Goal: Complete application form: Complete application form

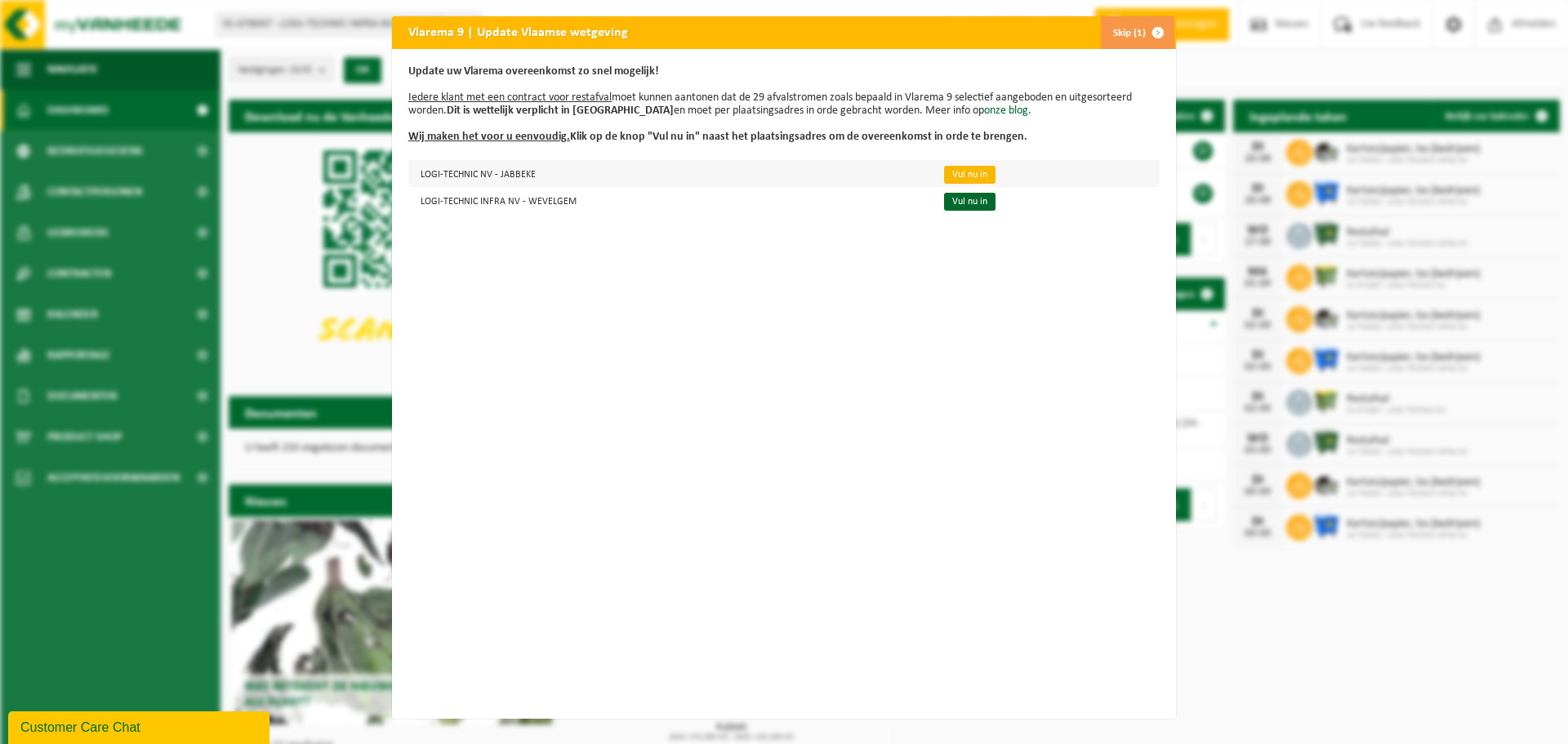
click at [951, 175] on link "Vul nu in" at bounding box center [969, 174] width 52 height 18
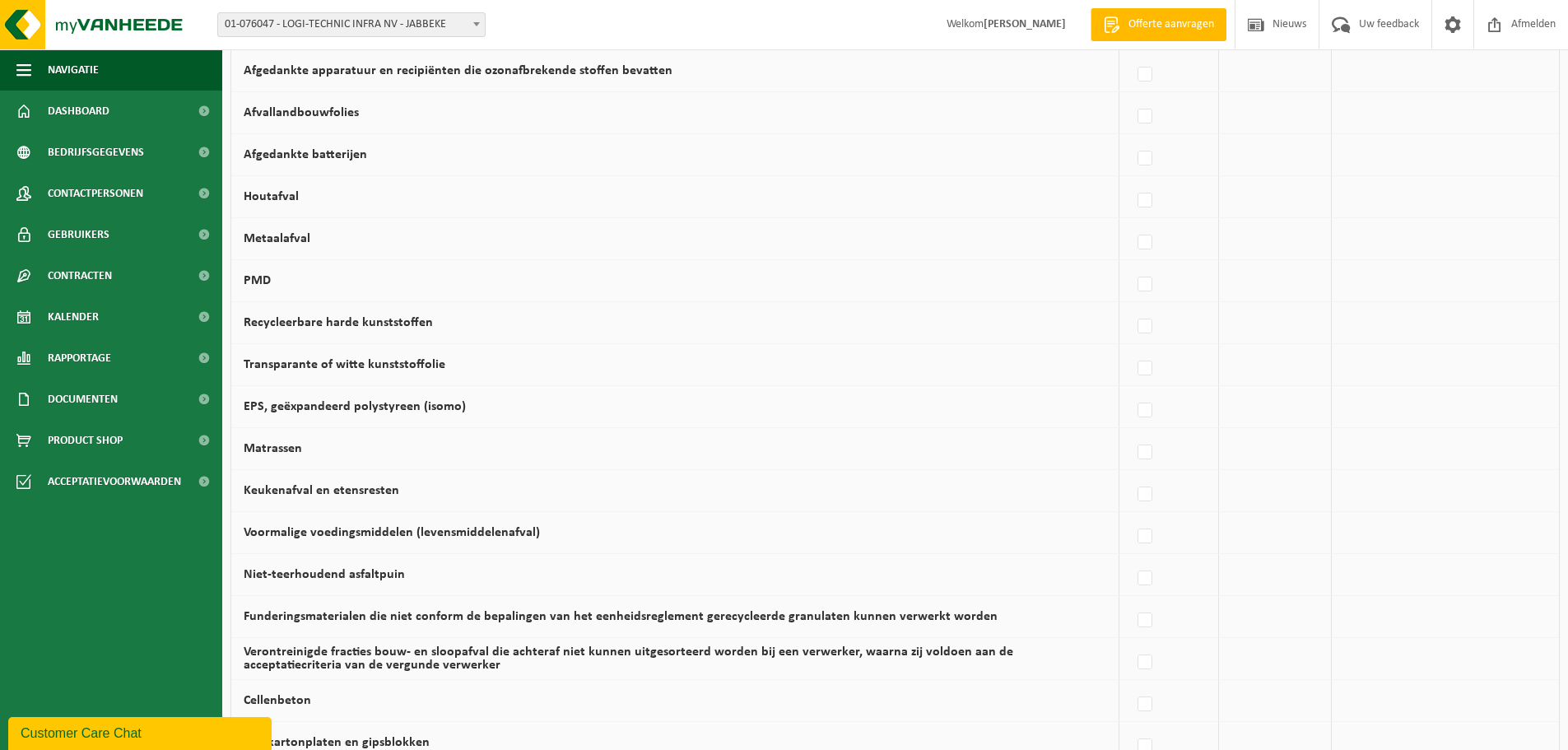
scroll to position [957, 0]
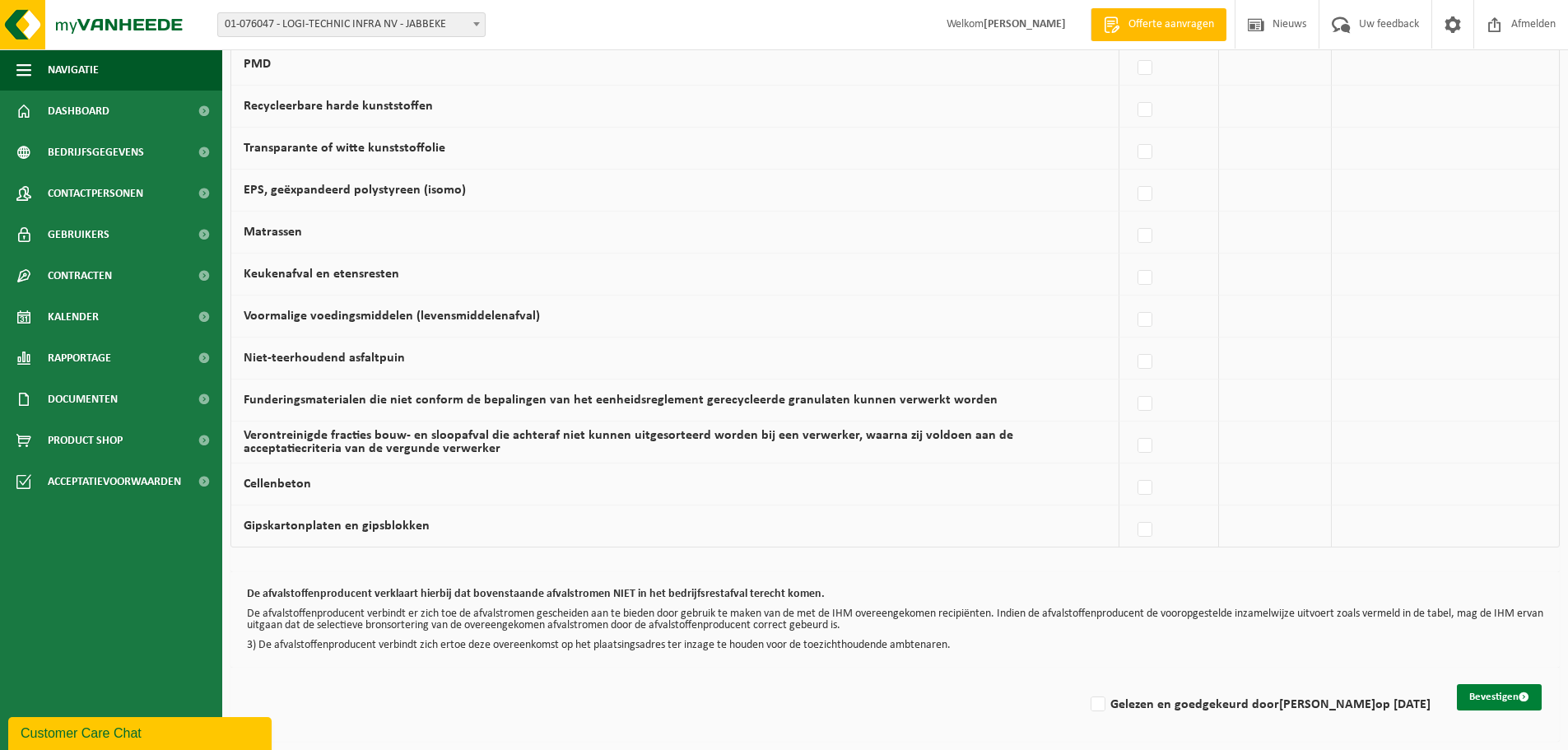
click at [1495, 693] on button "Bevestigen" at bounding box center [1499, 697] width 85 height 27
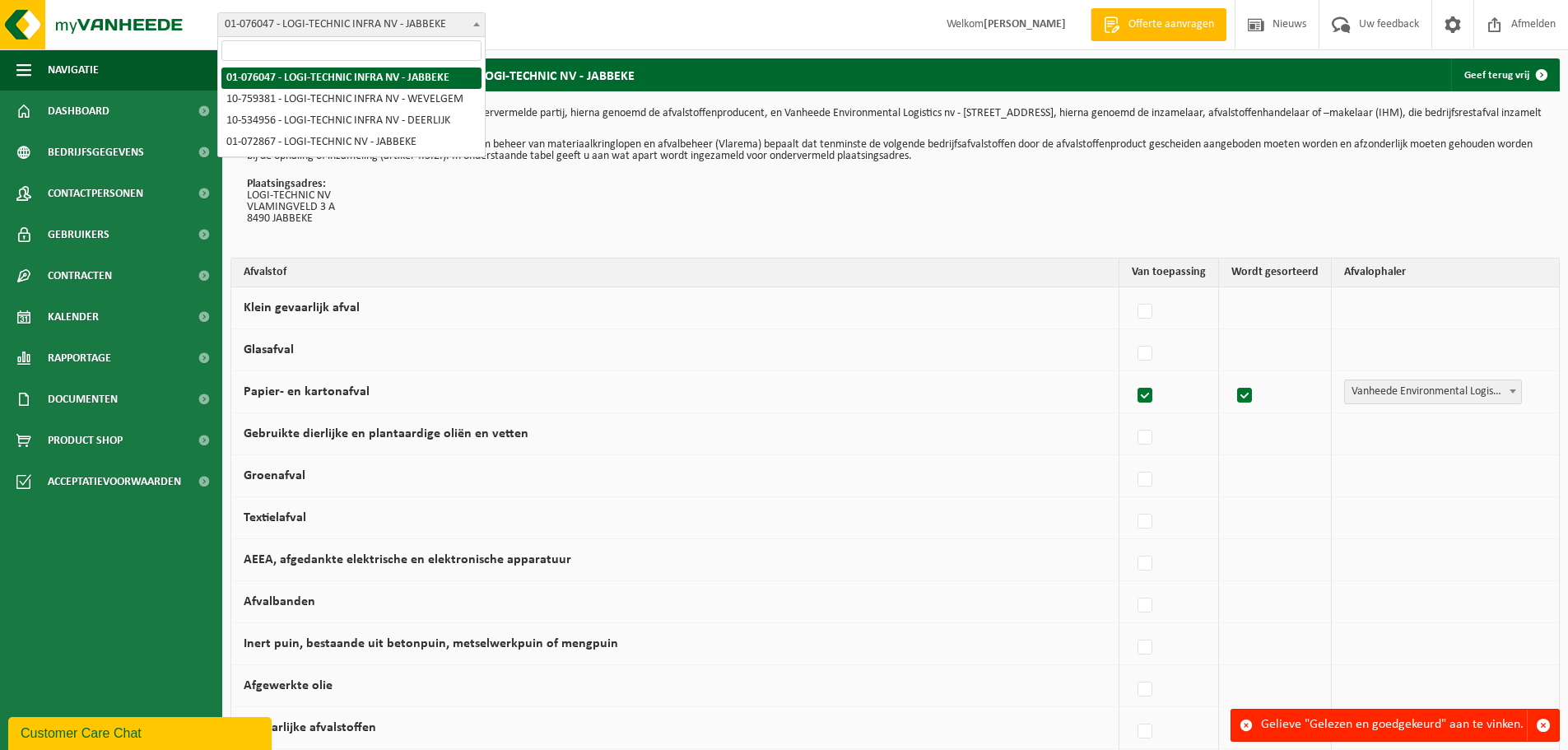
click at [436, 22] on span "01-076047 - LOGI-TECHNIC INFRA NV - JABBEKE" at bounding box center [351, 24] width 267 height 23
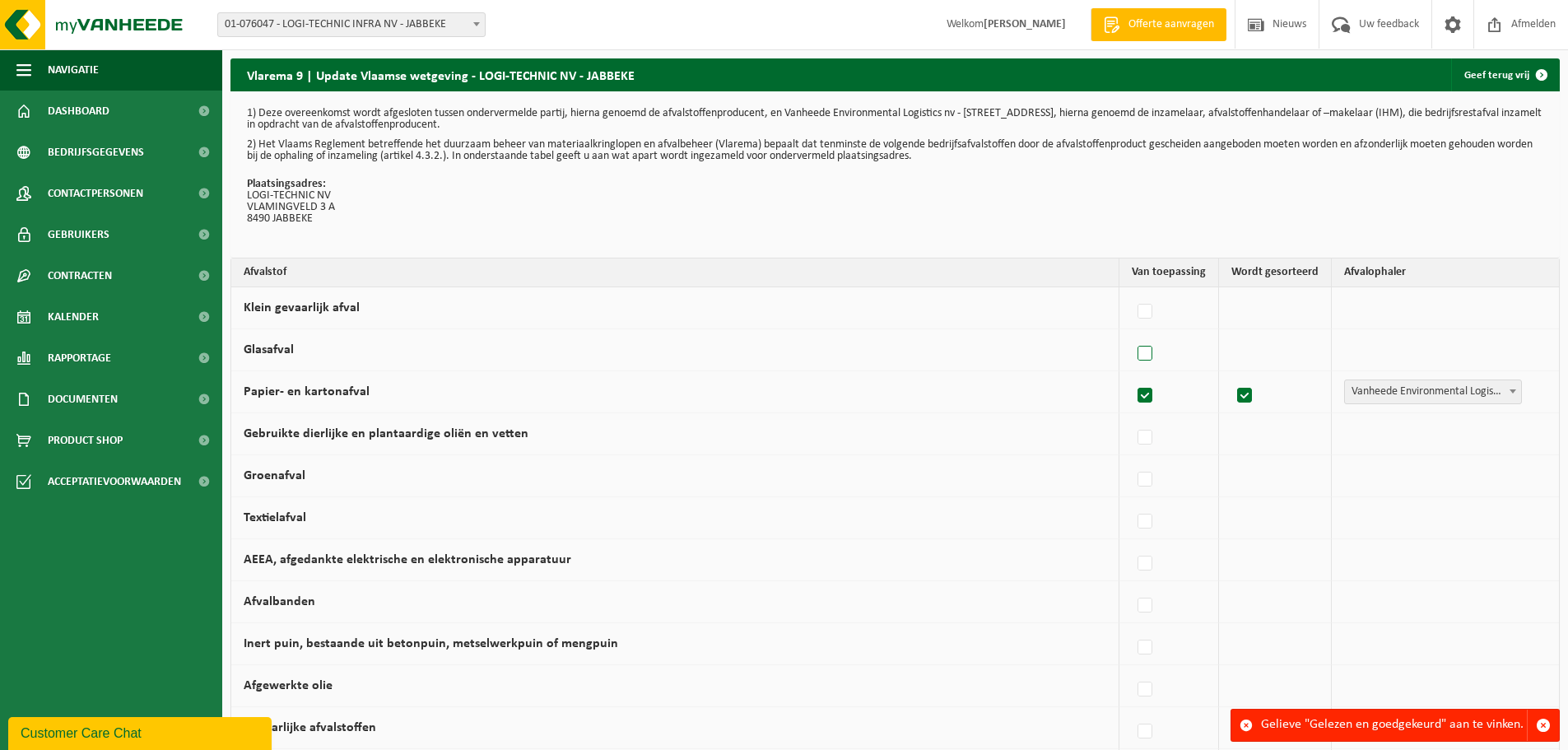
click at [1145, 358] on label at bounding box center [1146, 353] width 23 height 25
click at [1132, 333] on input "Glasafval" at bounding box center [1131, 332] width 1 height 1
checkbox input "true"
click at [1478, 346] on span "Vanheede Environmental Logistics" at bounding box center [1431, 349] width 180 height 23
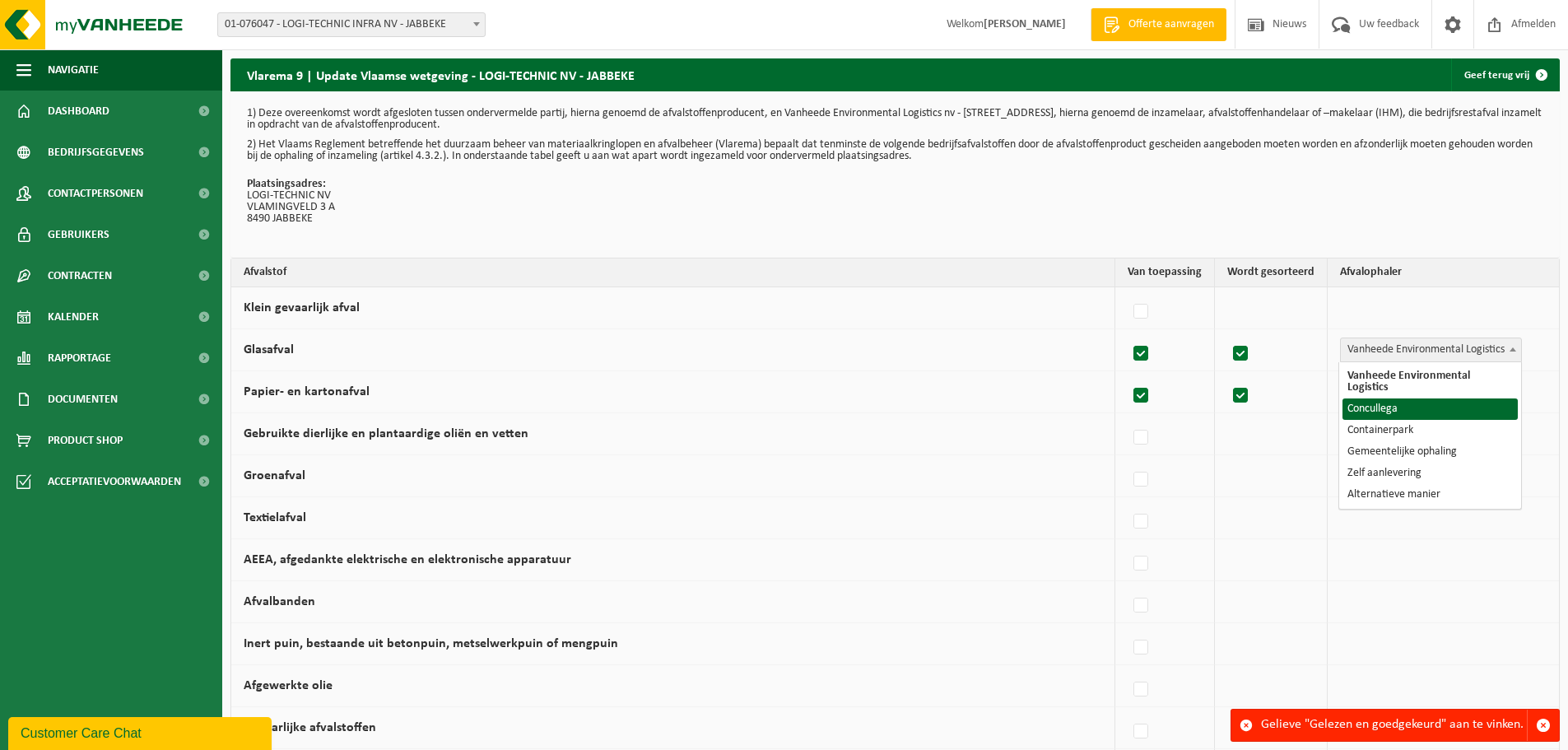
select select "Concullega"
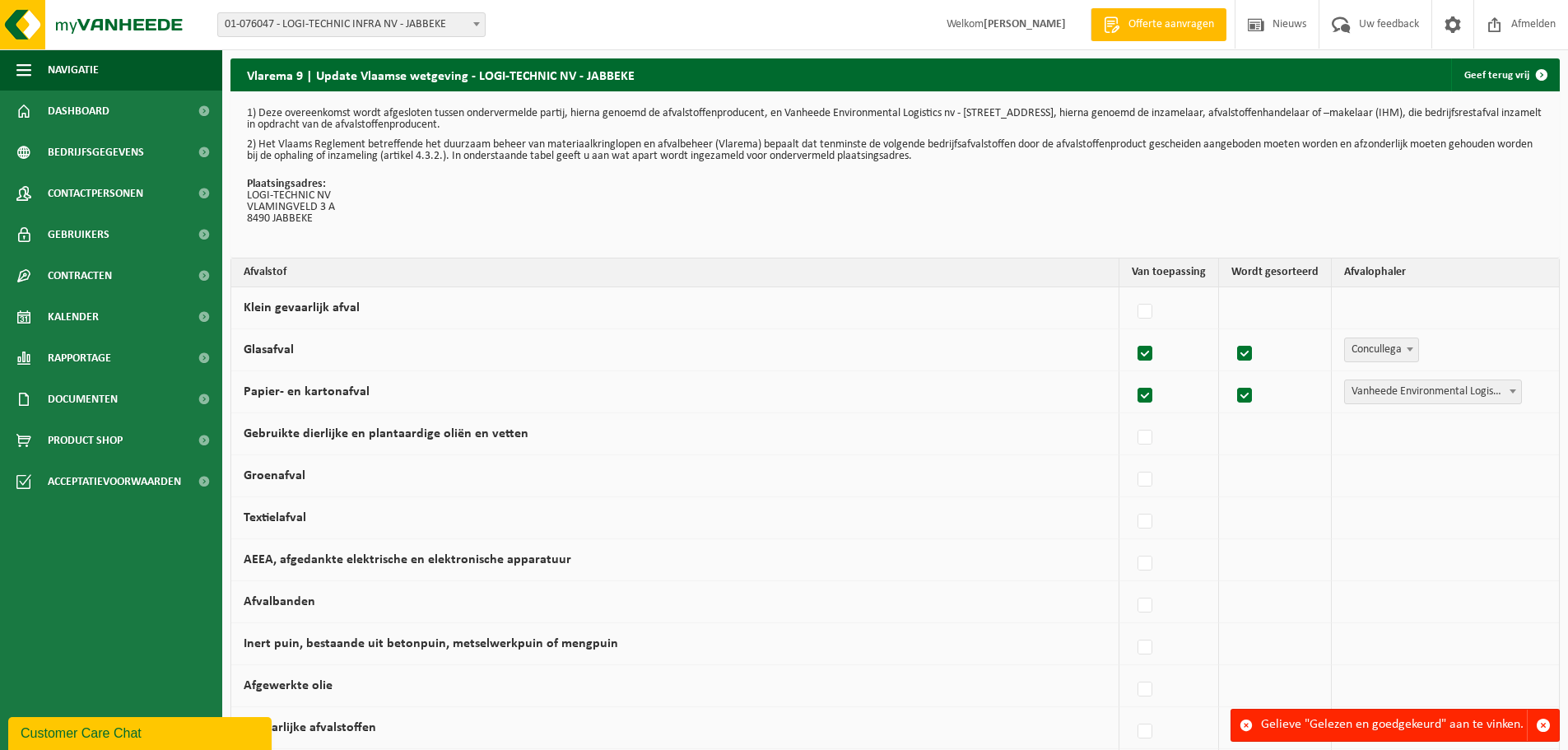
click at [1399, 348] on span "Concullega" at bounding box center [1382, 349] width 73 height 23
click at [1249, 352] on label at bounding box center [1245, 353] width 23 height 25
click at [1232, 333] on input "checkbox" at bounding box center [1231, 332] width 1 height 1
checkbox input "false"
drag, startPoint x: 1151, startPoint y: 354, endPoint x: 1167, endPoint y: 356, distance: 16.1
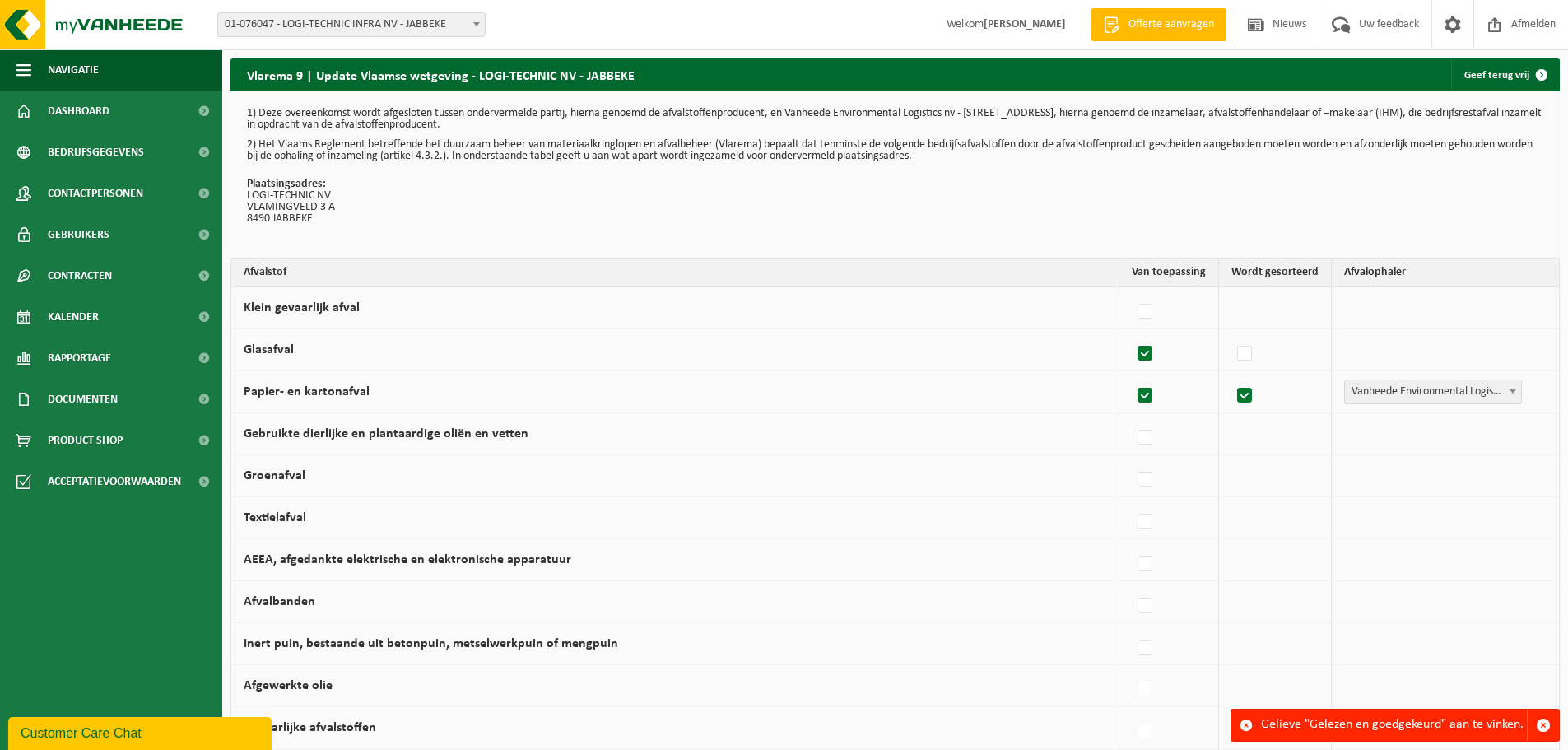
click at [1152, 354] on label at bounding box center [1146, 353] width 23 height 25
click at [1132, 333] on input "Glasafval" at bounding box center [1131, 332] width 1 height 1
checkbox input "false"
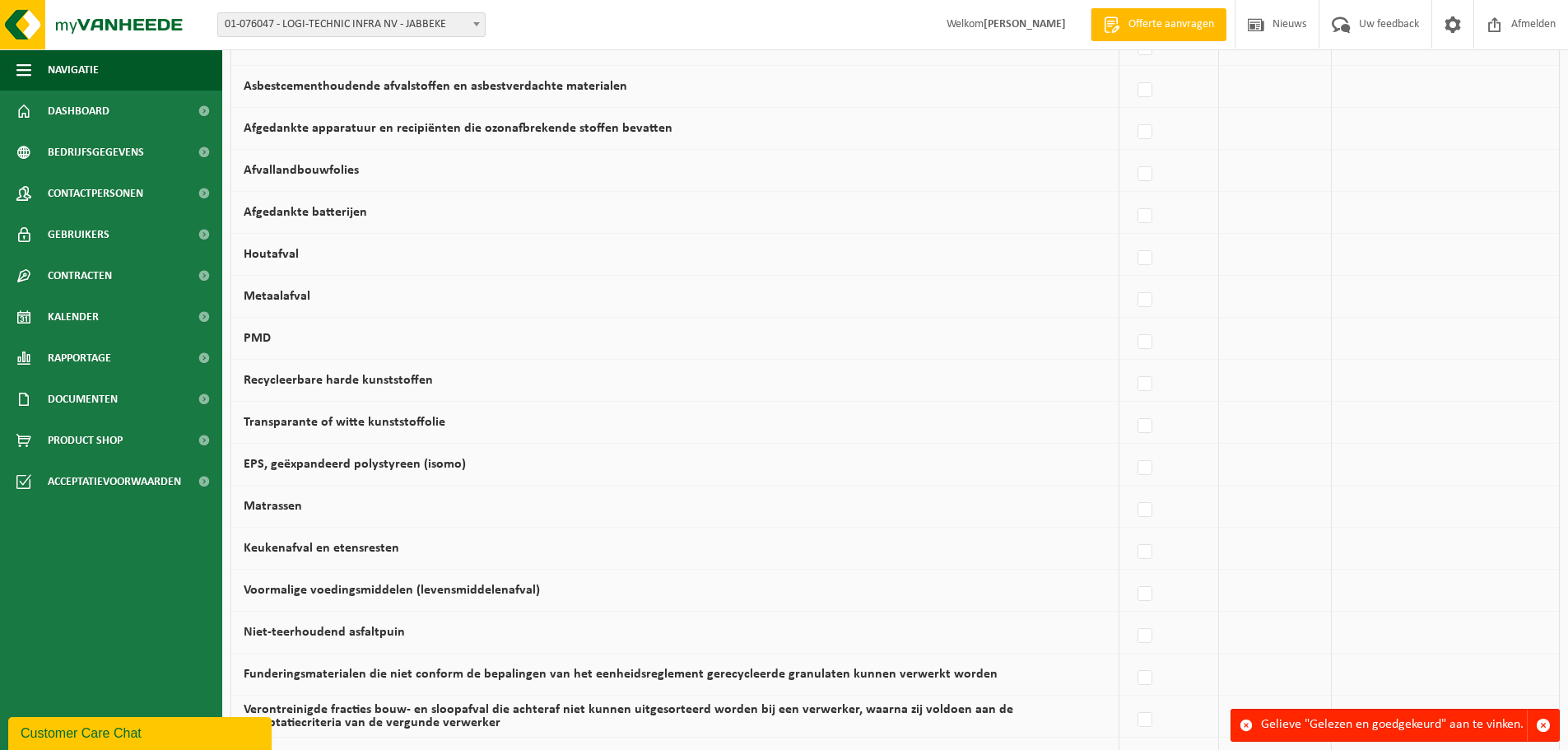
scroll to position [957, 0]
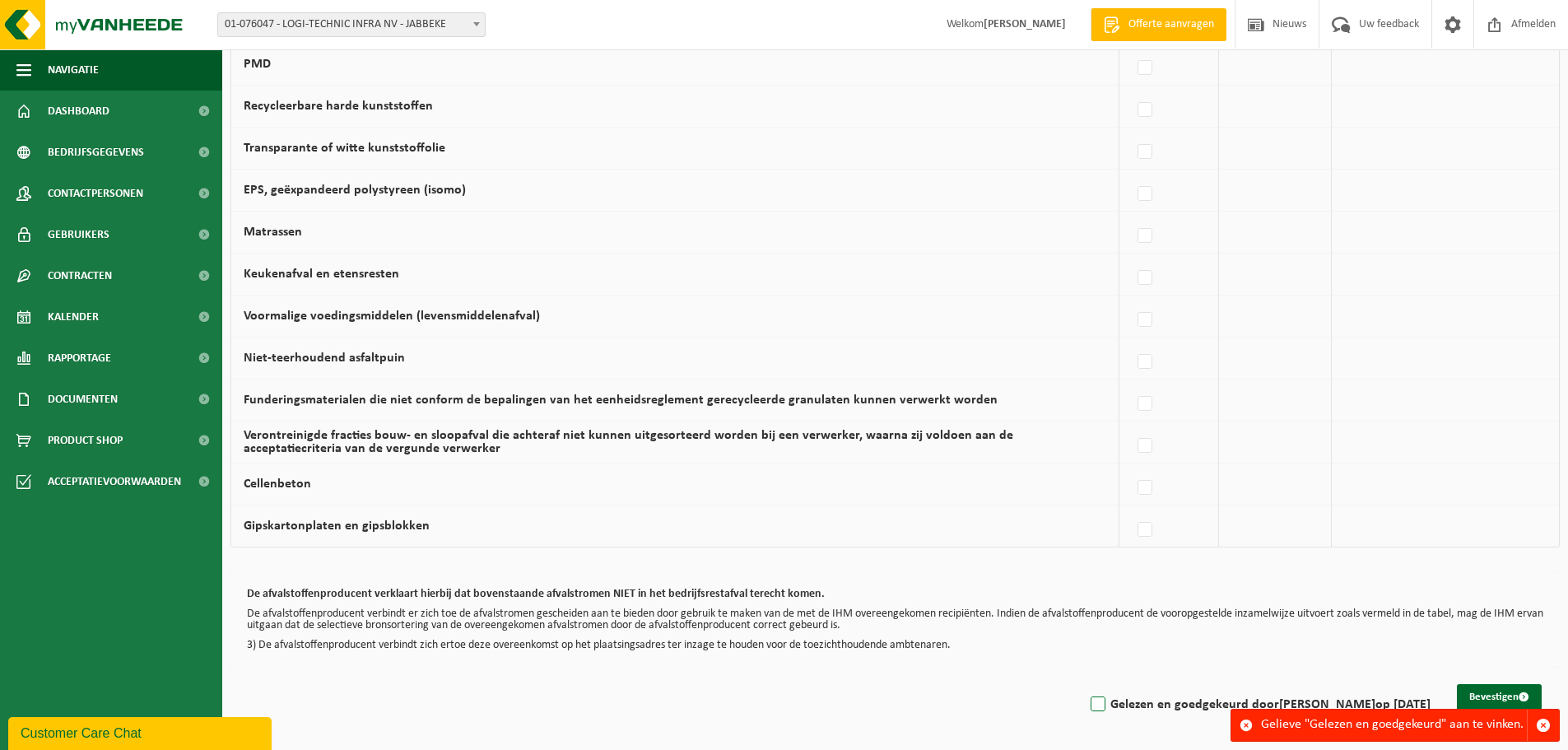
drag, startPoint x: 1075, startPoint y: 707, endPoint x: 1205, endPoint y: 697, distance: 130.4
click at [1087, 707] on label "Gelezen en goedgekeurd door Katrien Vanrobaeys op 25/08/25" at bounding box center [1258, 704] width 343 height 25
click at [1084, 684] on input "Gelezen en goedgekeurd door Katrien Vanrobaeys op 25/08/25" at bounding box center [1084, 683] width 1 height 1
checkbox input "true"
click at [1494, 692] on button "Bevestigen" at bounding box center [1499, 697] width 85 height 27
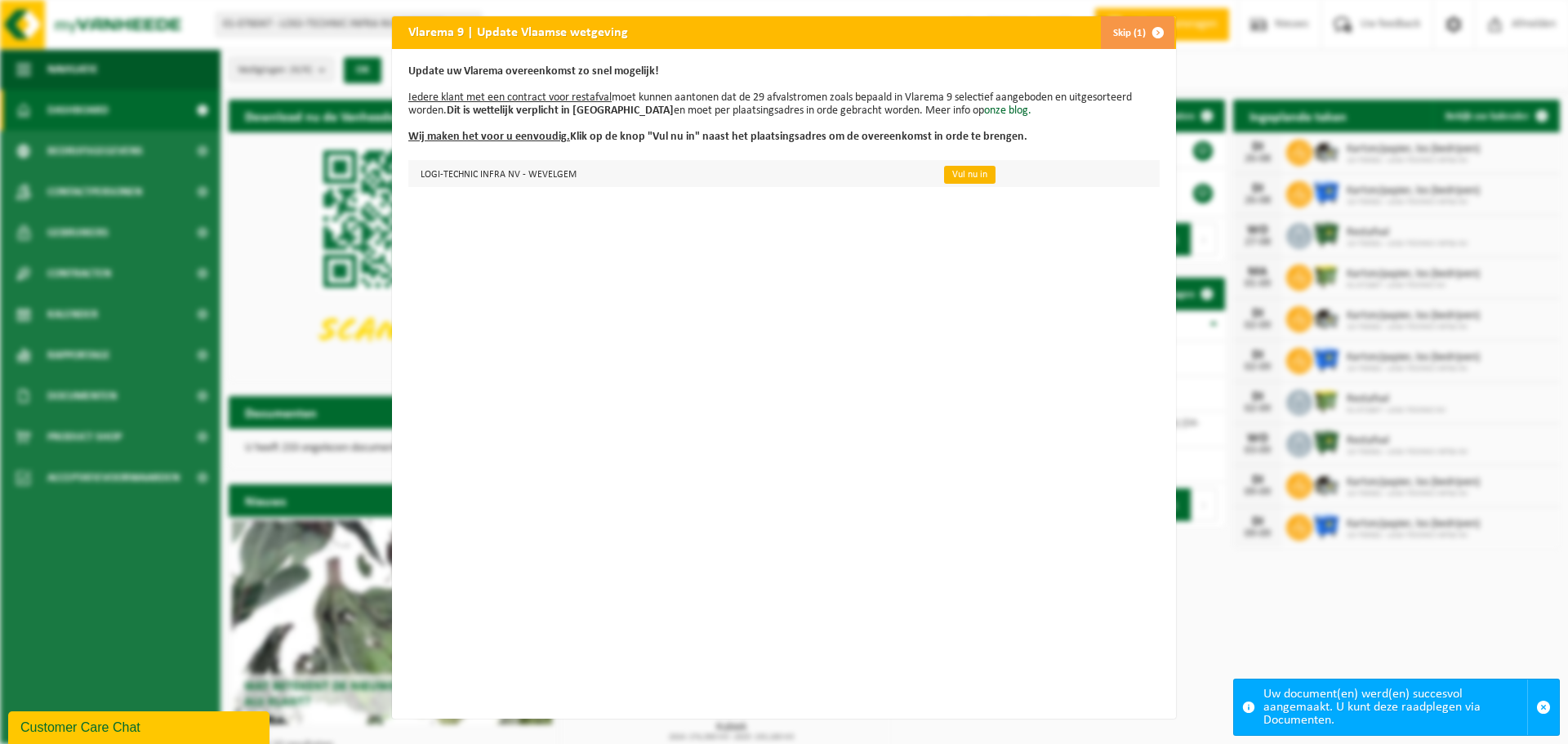
click at [954, 174] on link "Vul nu in" at bounding box center [969, 174] width 52 height 18
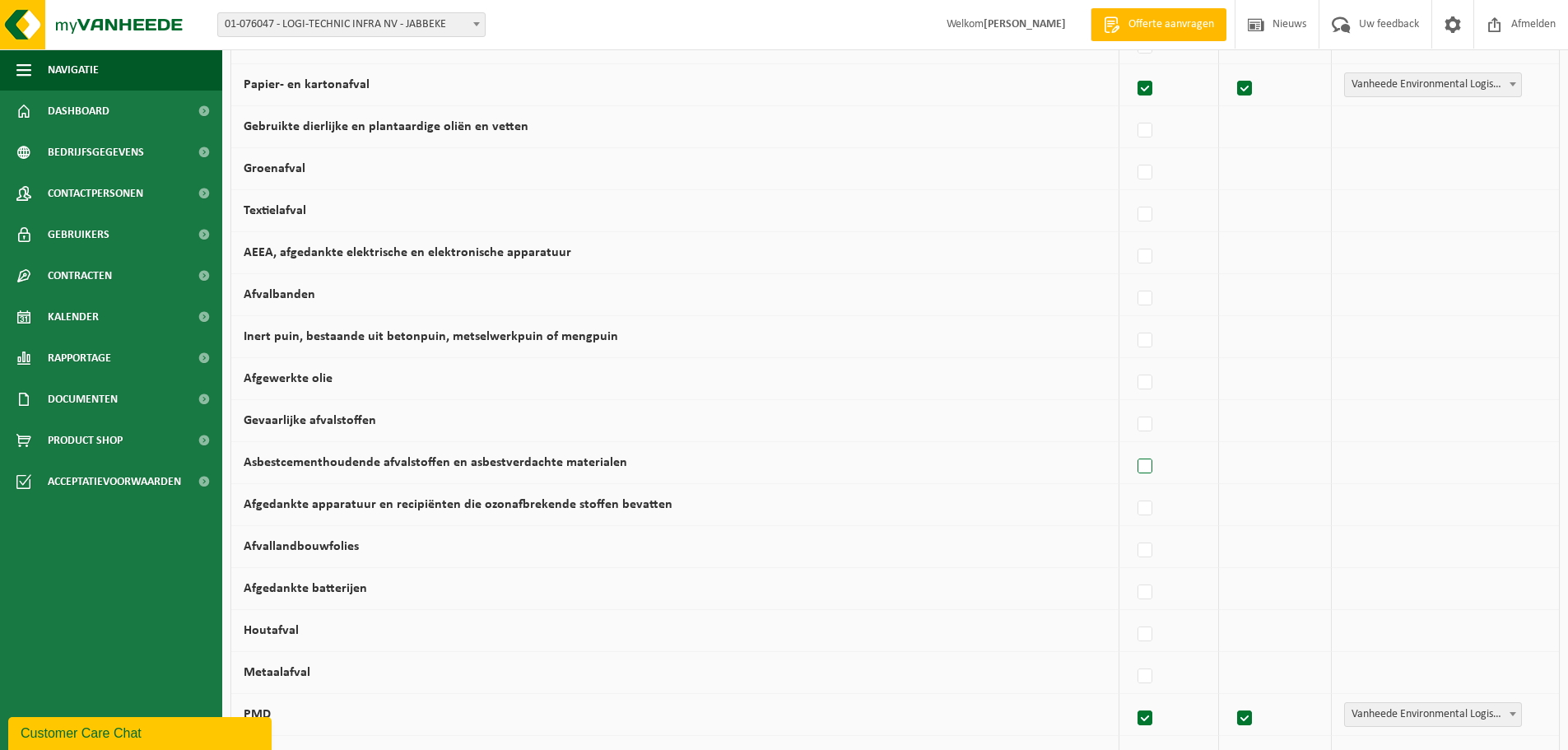
scroll to position [330, 0]
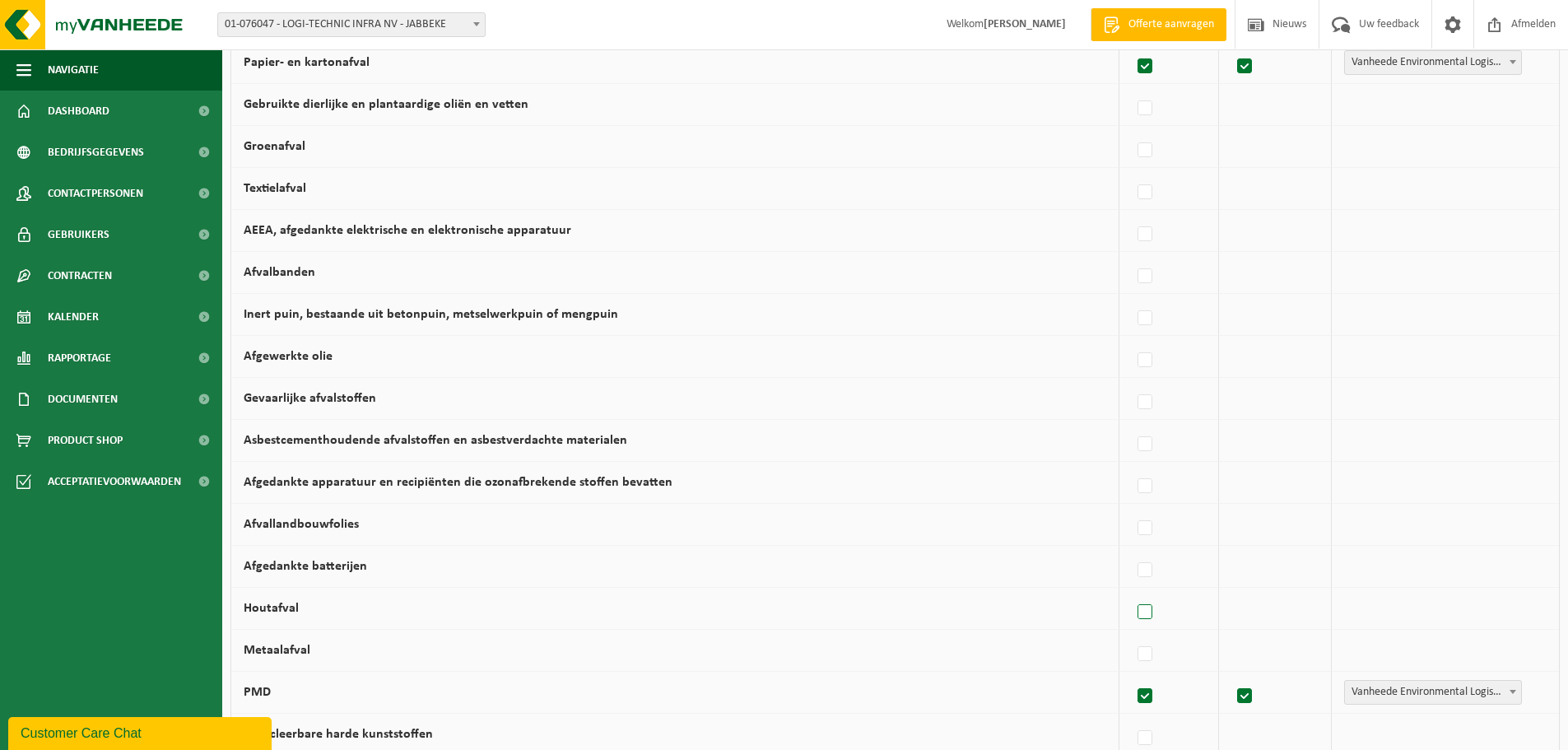
click at [1149, 611] on label at bounding box center [1146, 612] width 23 height 25
click at [1132, 592] on input "Houtafval" at bounding box center [1131, 591] width 1 height 1
checkbox input "true"
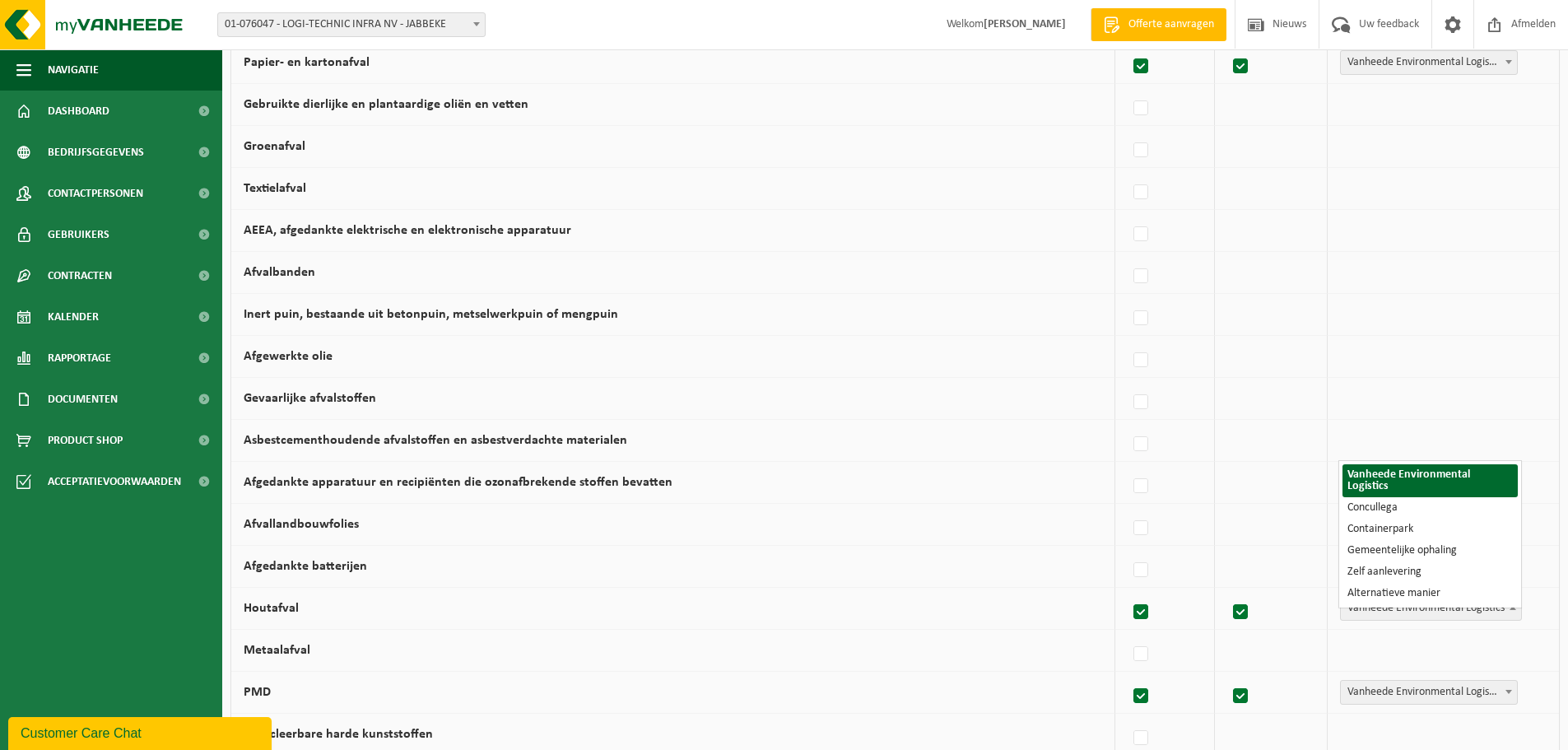
click at [1470, 603] on span "Vanheede Environmental Logistics" at bounding box center [1431, 608] width 180 height 23
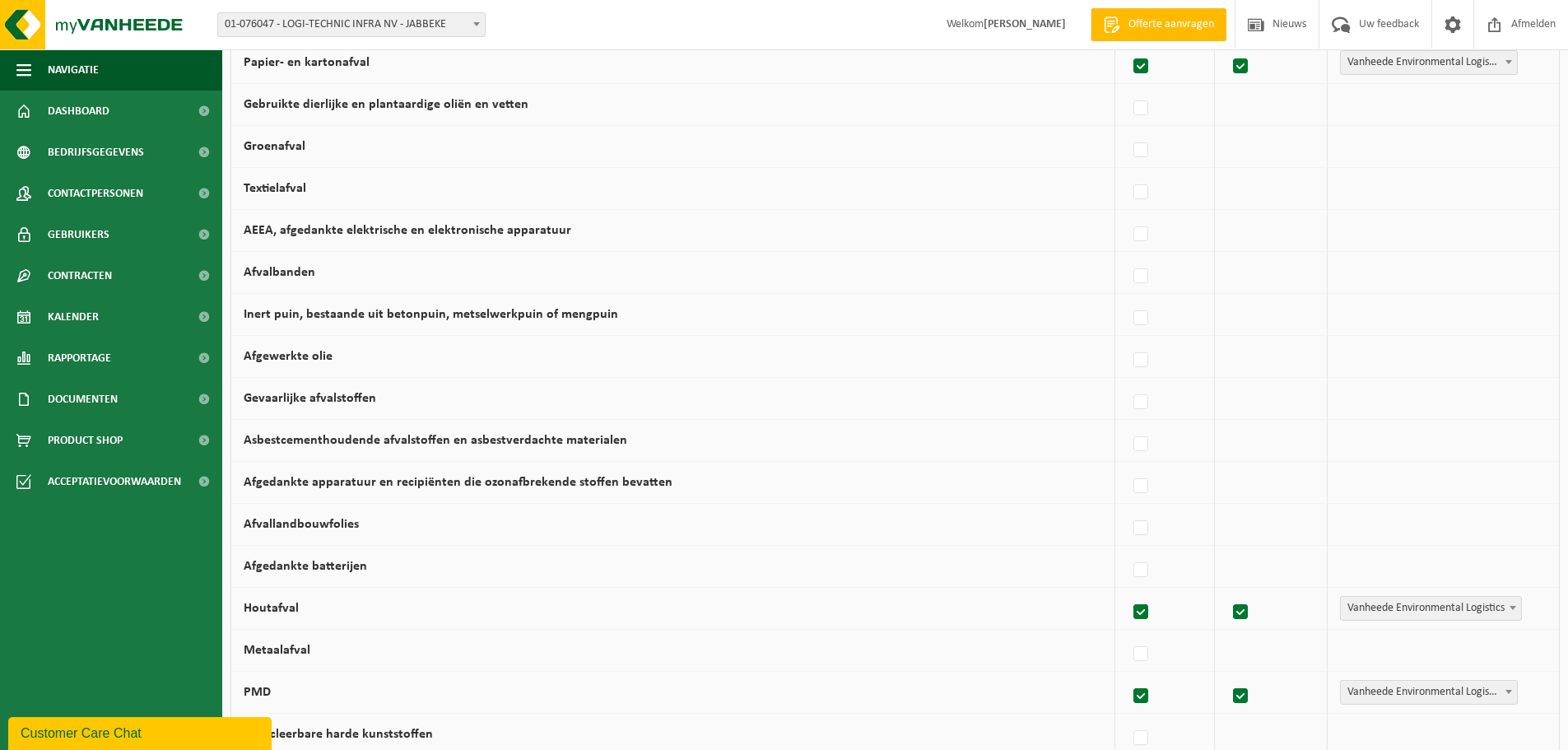
click at [1470, 603] on span "Vanheede Environmental Logistics" at bounding box center [1431, 608] width 180 height 23
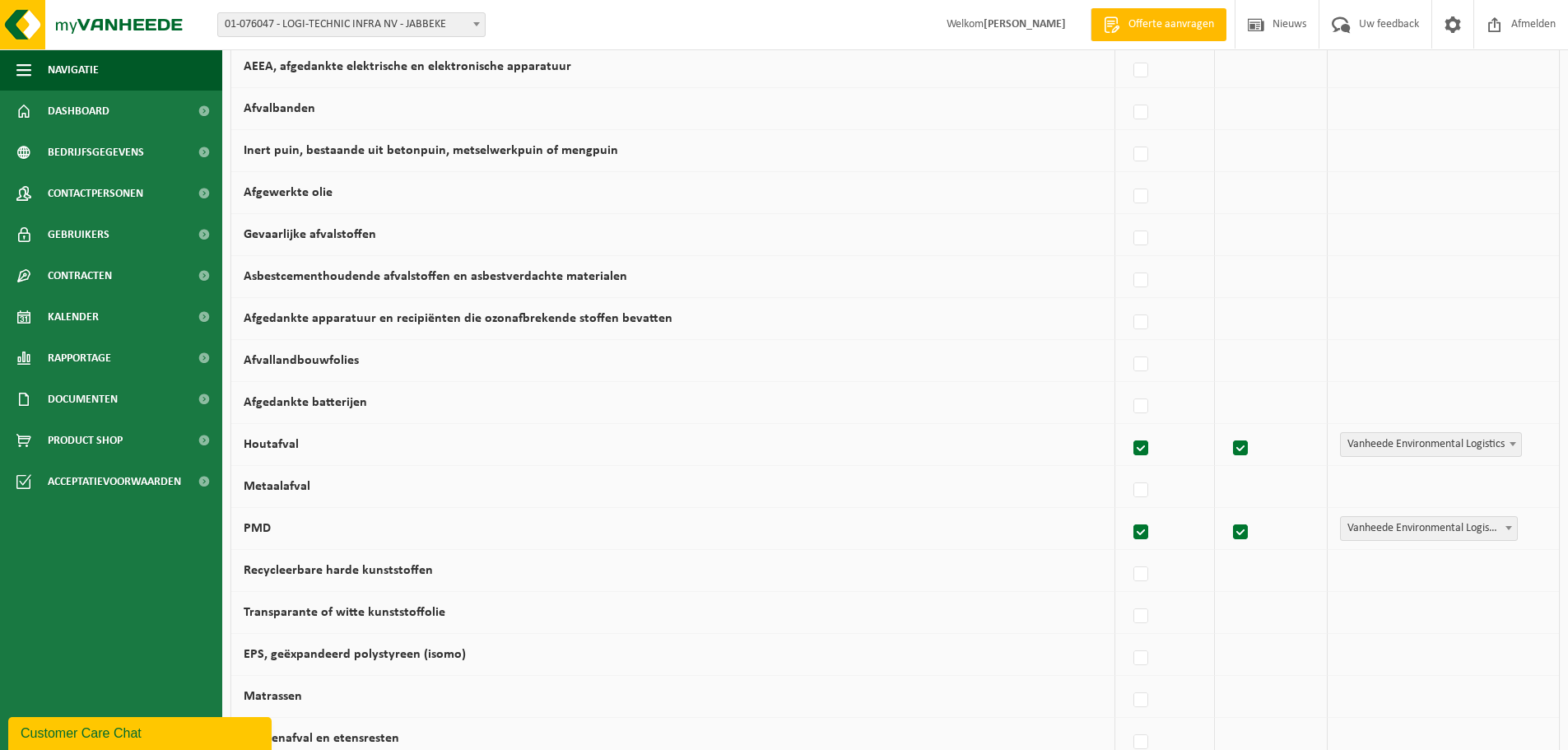
scroll to position [494, 0]
click at [1147, 494] on label at bounding box center [1141, 489] width 23 height 25
click at [1128, 469] on input "Metaalafval" at bounding box center [1127, 468] width 1 height 1
checkbox input "true"
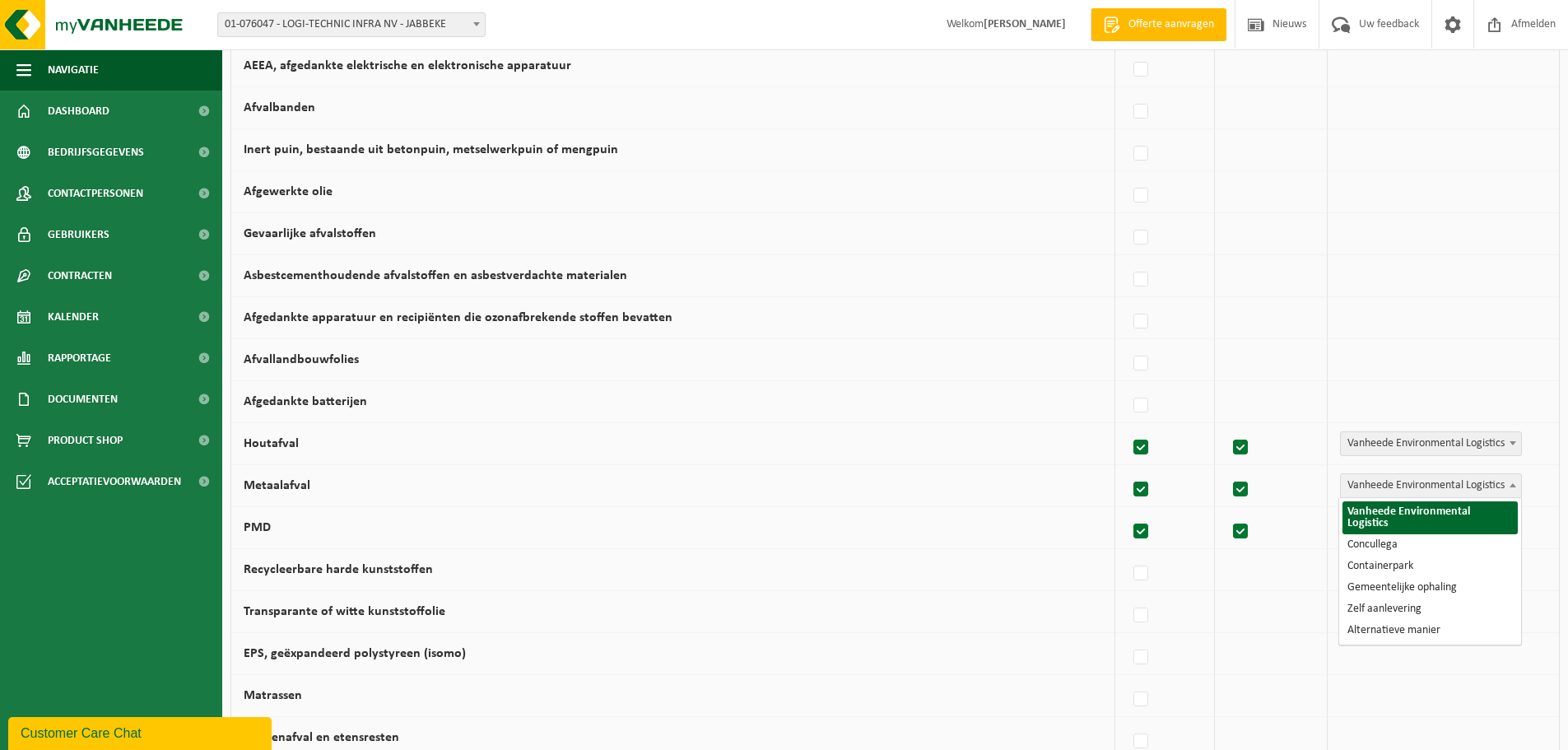
click at [1392, 484] on span "Vanheede Environmental Logistics" at bounding box center [1431, 485] width 180 height 23
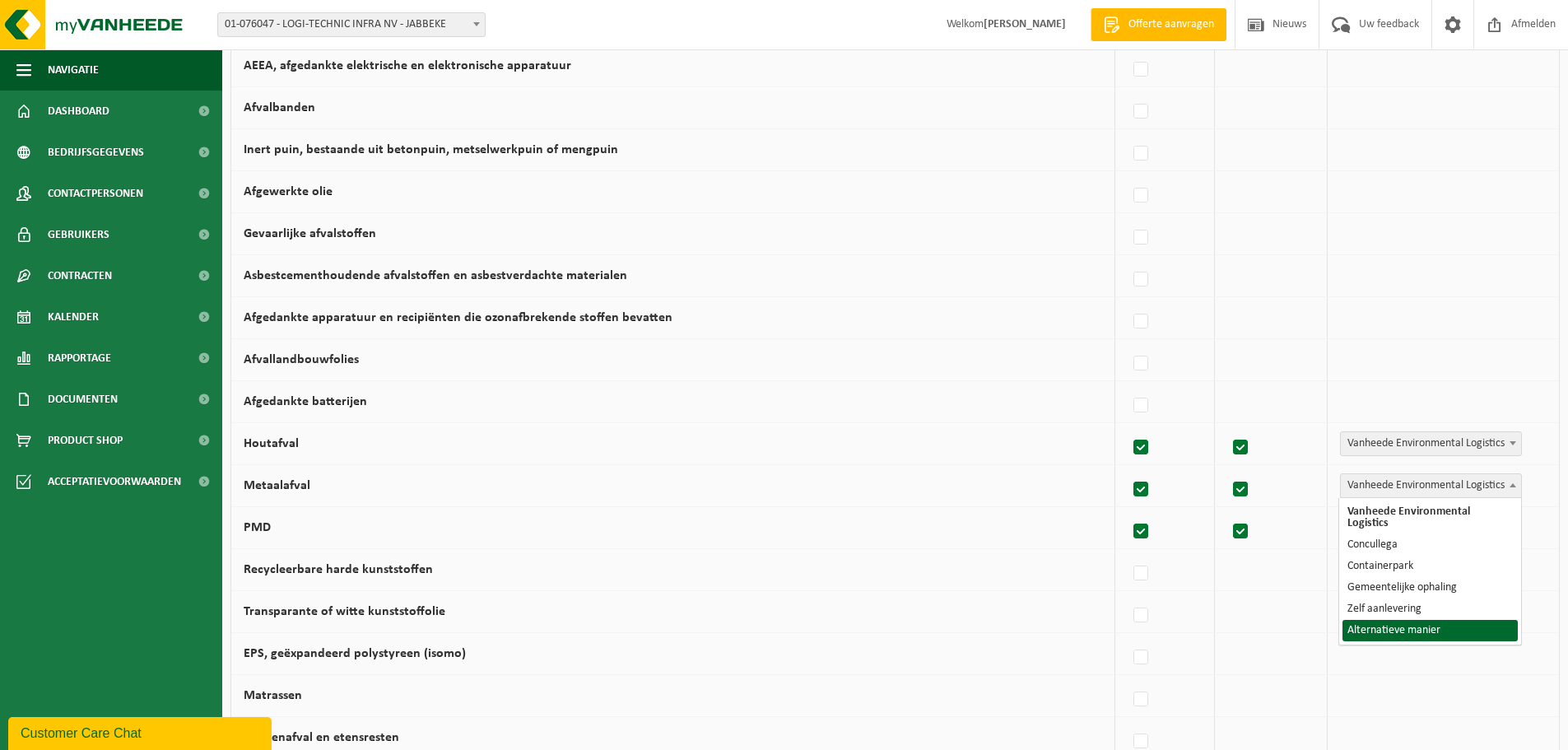
select select "Alternatieve manier"
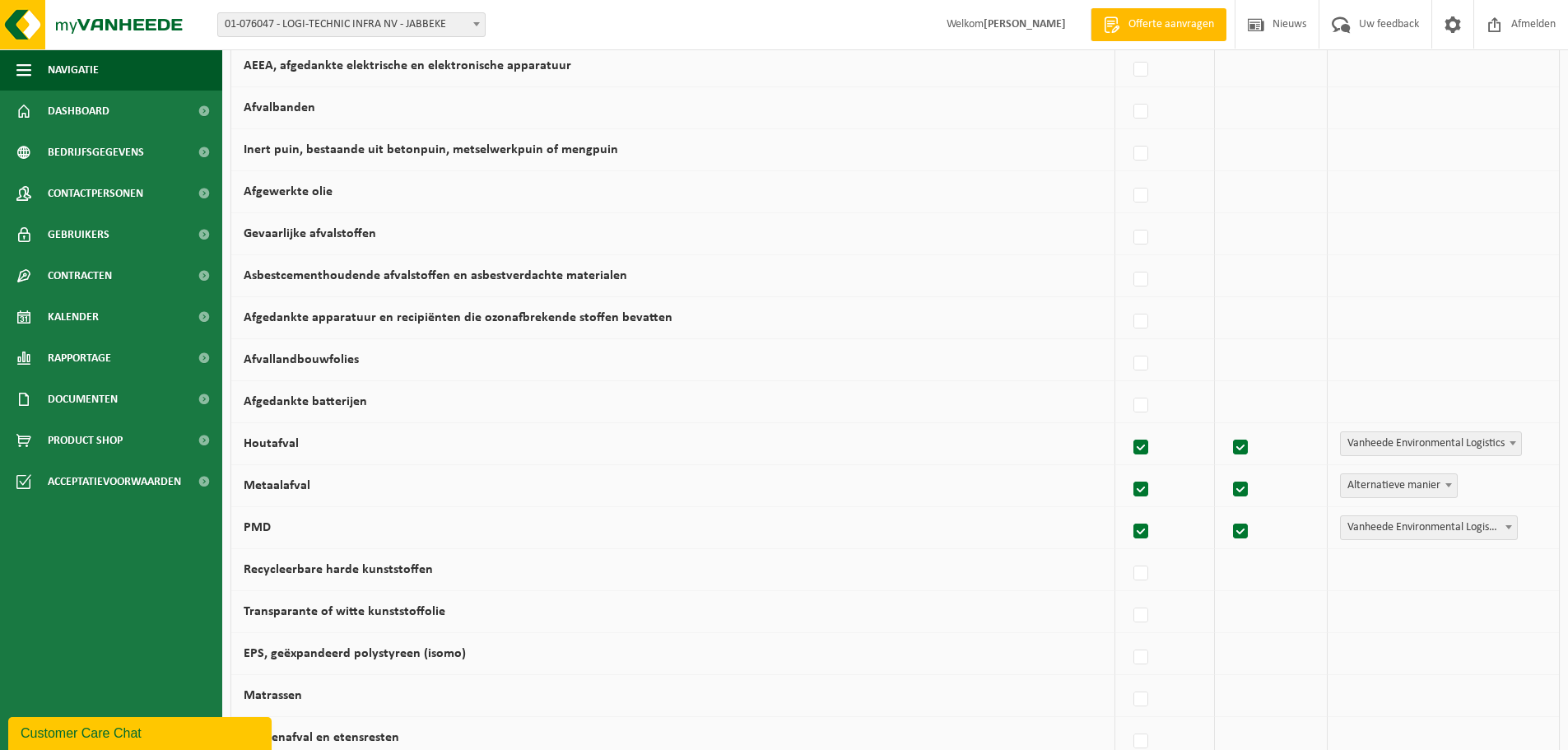
drag, startPoint x: 1139, startPoint y: 661, endPoint x: 1250, endPoint y: 656, distance: 111.1
click at [1141, 659] on label at bounding box center [1141, 658] width 23 height 25
click at [1128, 637] on input "EPS, geëxpandeerd polystyreen (isomo)" at bounding box center [1127, 636] width 1 height 1
checkbox input "true"
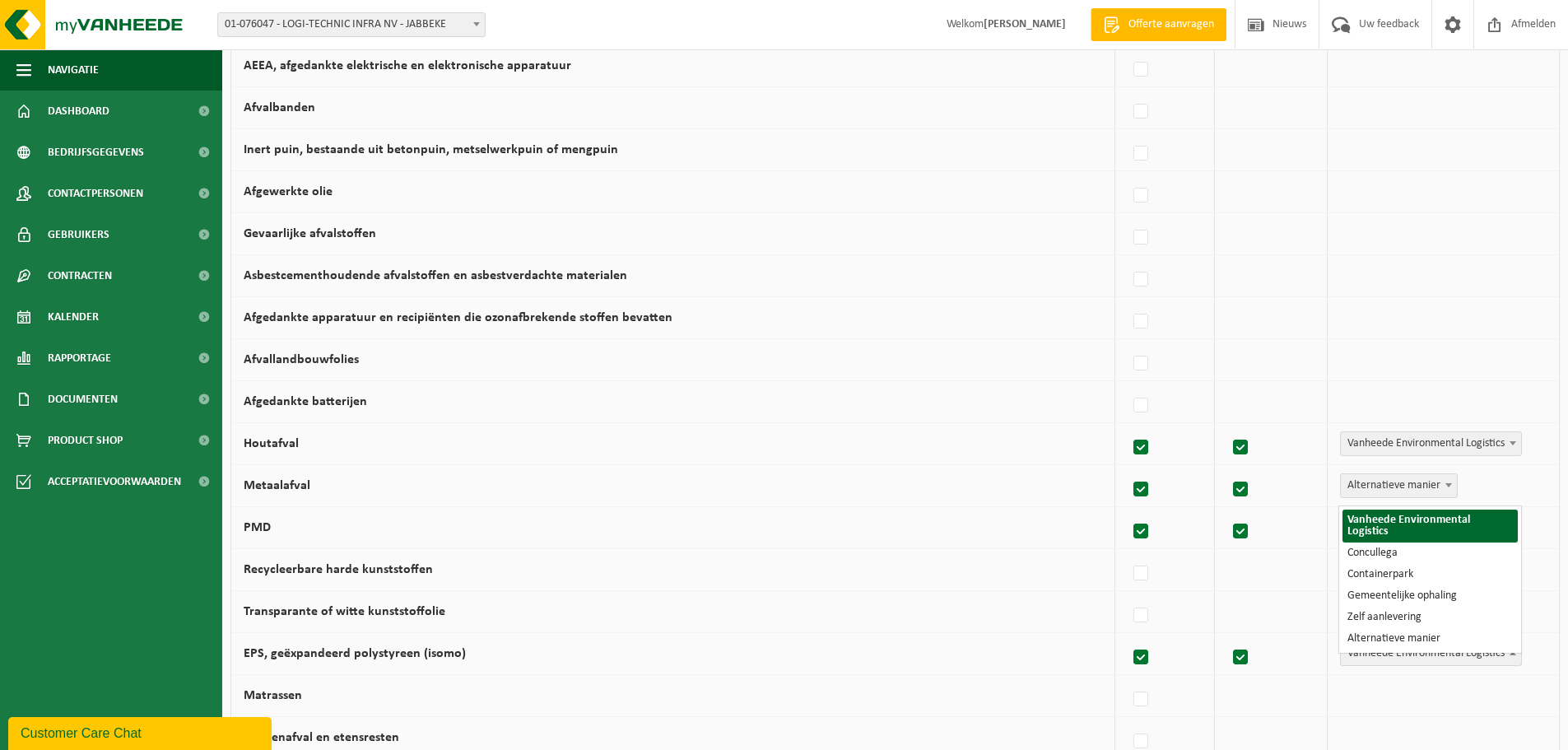
click at [1487, 660] on span "Vanheede Environmental Logistics" at bounding box center [1431, 653] width 180 height 23
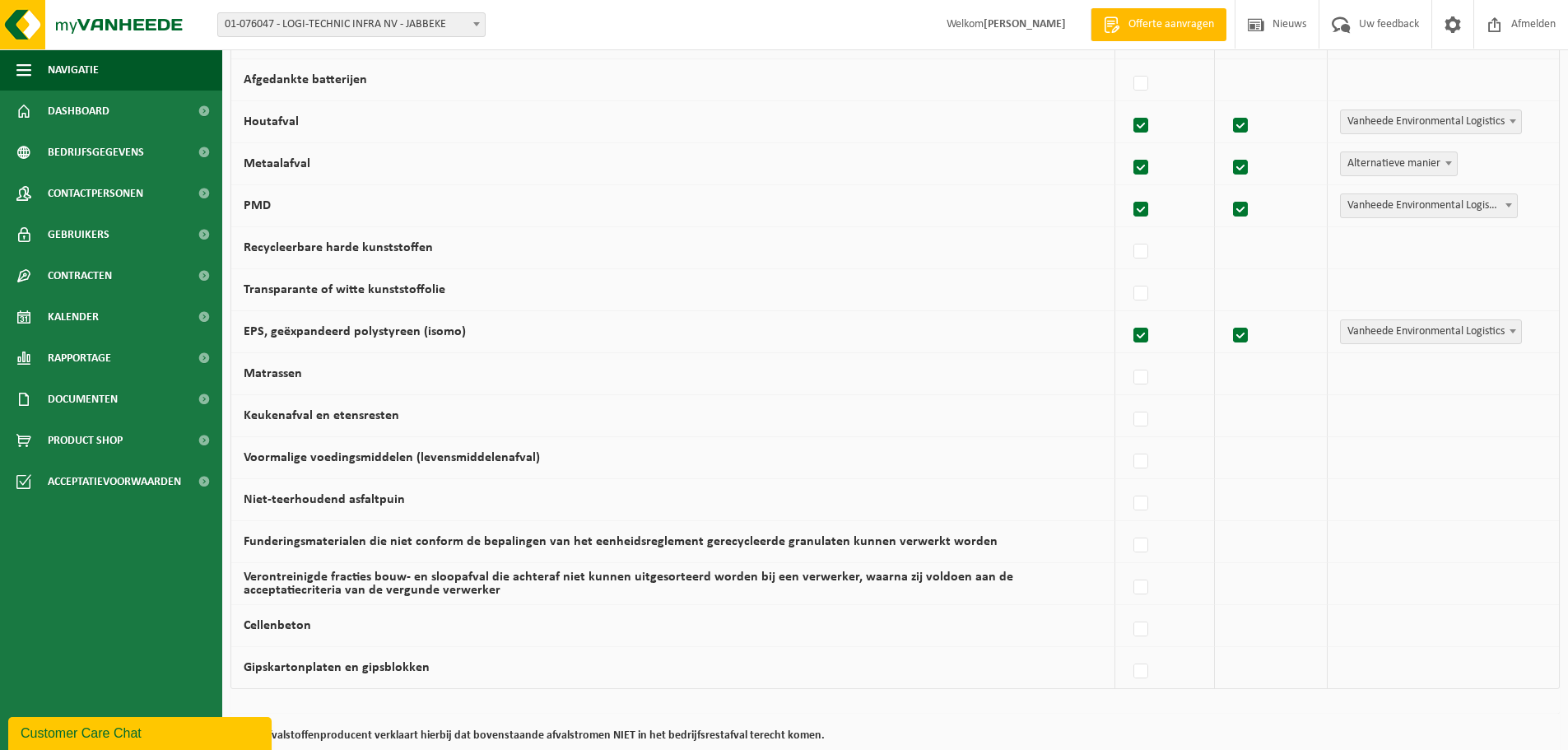
scroll to position [957, 0]
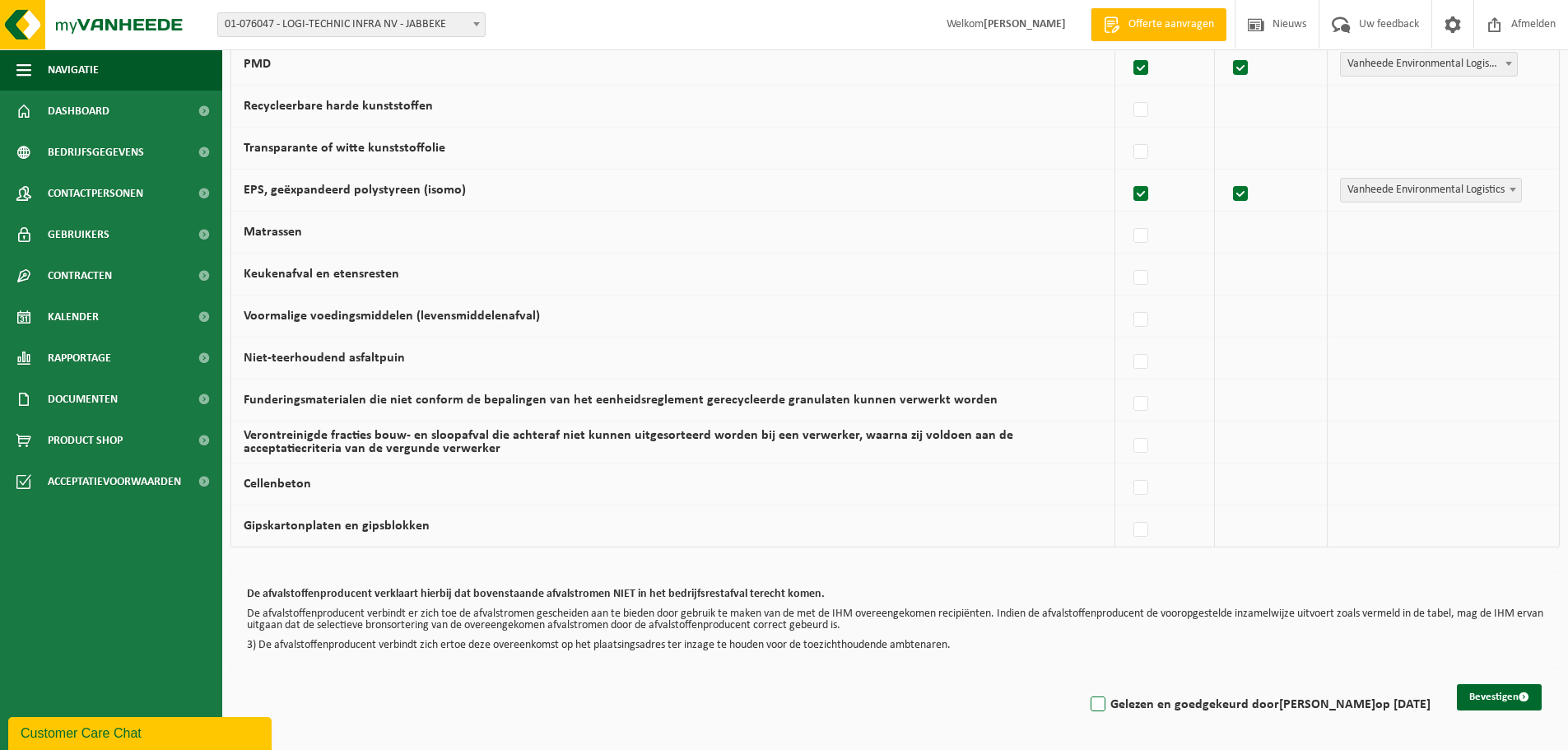
click at [1087, 708] on label "Gelezen en goedgekeurd door Katrien Vanrobaeys op 25/08/25" at bounding box center [1258, 704] width 343 height 25
click at [1084, 684] on input "Gelezen en goedgekeurd door Katrien Vanrobaeys op 25/08/25" at bounding box center [1084, 683] width 1 height 1
checkbox input "true"
click at [1507, 694] on button "Bevestigen" at bounding box center [1499, 697] width 85 height 27
